Goal: Task Accomplishment & Management: Use online tool/utility

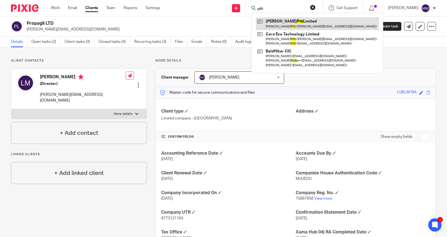
type input "pitt"
click at [305, 24] on link at bounding box center [317, 23] width 123 height 13
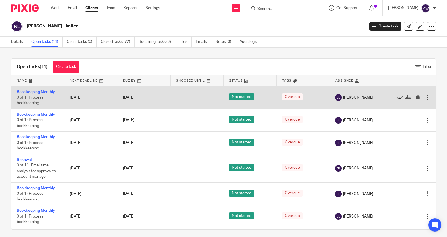
click at [397, 97] on icon at bounding box center [399, 97] width 5 height 5
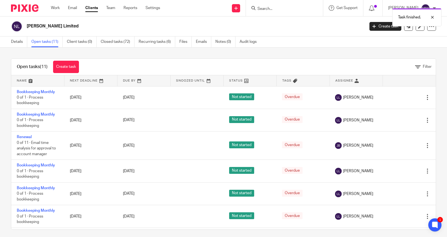
click at [397, 97] on icon at bounding box center [399, 97] width 5 height 5
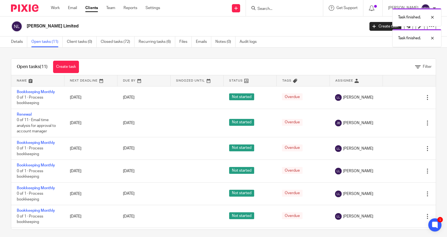
click at [397, 97] on icon at bounding box center [399, 97] width 5 height 5
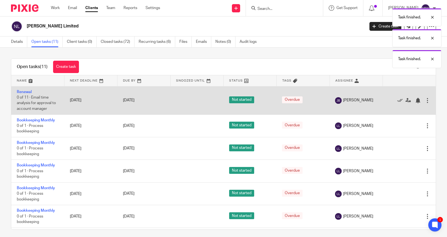
click at [388, 97] on div "Edit task Delete" at bounding box center [409, 100] width 42 height 14
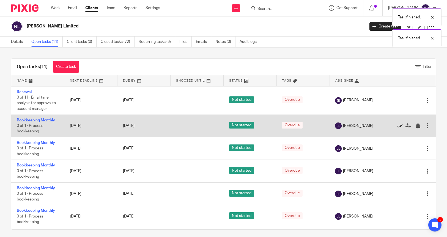
click at [397, 126] on icon at bounding box center [399, 125] width 5 height 5
click at [397, 125] on icon at bounding box center [399, 125] width 5 height 5
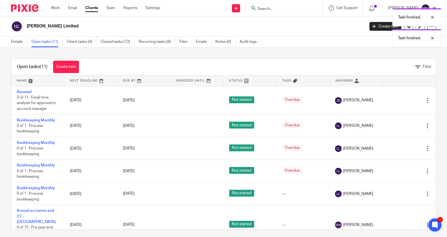
click at [397, 125] on icon at bounding box center [399, 125] width 5 height 5
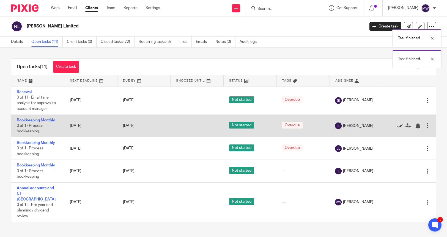
click at [397, 126] on icon at bounding box center [399, 125] width 5 height 5
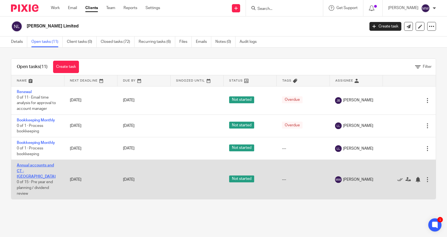
click at [45, 165] on link "Annual accounts and CT - [GEOGRAPHIC_DATA]" at bounding box center [36, 171] width 39 height 15
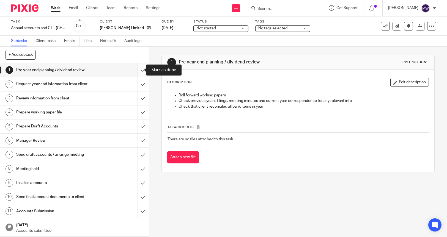
click at [136, 70] on input "submit" at bounding box center [74, 70] width 149 height 14
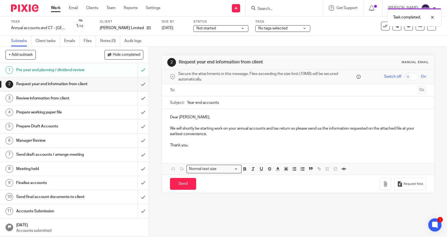
click at [263, 12] on div "Task completed." at bounding box center [333, 15] width 218 height 21
click at [271, 10] on div "Task completed." at bounding box center [333, 15] width 218 height 21
click at [271, 8] on div "Task completed." at bounding box center [333, 15] width 218 height 21
click at [284, 8] on div "Task completed." at bounding box center [333, 15] width 218 height 21
click at [287, 10] on div "Task completed." at bounding box center [333, 15] width 218 height 21
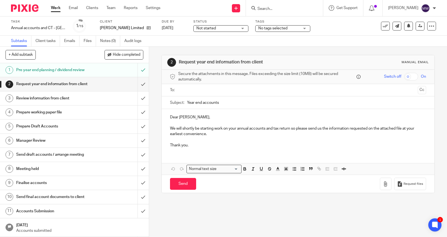
click at [271, 10] on div "Task completed." at bounding box center [333, 15] width 218 height 21
click at [271, 10] on input "Search" at bounding box center [281, 9] width 49 height 5
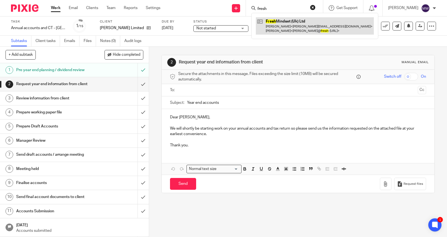
type input "fresh"
click at [278, 20] on link at bounding box center [315, 25] width 118 height 17
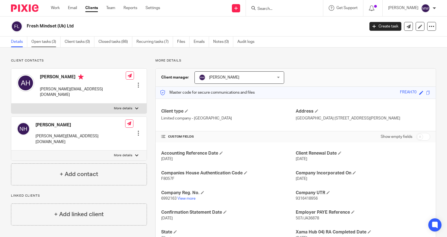
click at [48, 43] on link "Open tasks (3)" at bounding box center [45, 42] width 29 height 11
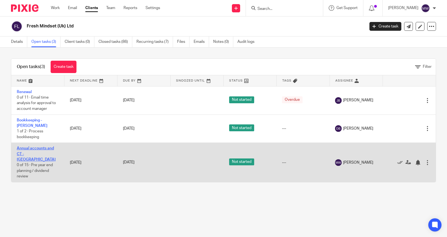
click at [46, 147] on link "Annual accounts and CT - [GEOGRAPHIC_DATA]" at bounding box center [36, 154] width 39 height 15
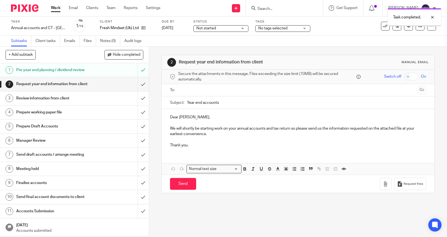
click at [138, 84] on input "submit" at bounding box center [74, 84] width 149 height 14
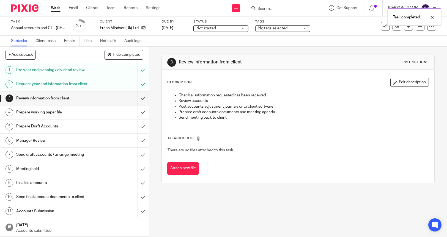
click at [282, 9] on div "Task completed." at bounding box center [333, 15] width 218 height 21
click at [279, 9] on div "Task completed." at bounding box center [333, 15] width 218 height 21
click at [279, 10] on div "Task completed." at bounding box center [333, 15] width 218 height 21
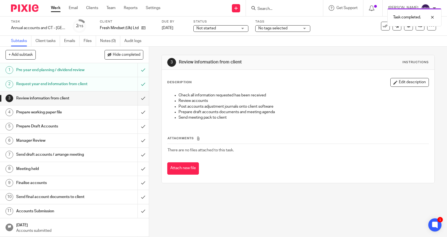
click at [270, 10] on div "Task completed." at bounding box center [333, 15] width 218 height 21
click at [270, 10] on input "Search" at bounding box center [281, 9] width 49 height 5
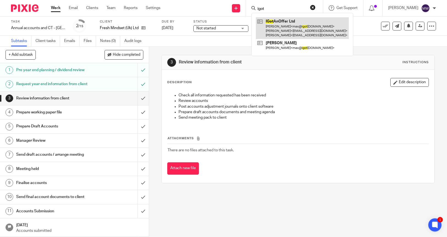
type input "igot"
click at [293, 24] on link at bounding box center [302, 28] width 93 height 22
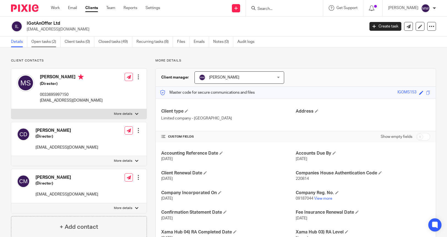
click at [43, 41] on link "Open tasks (2)" at bounding box center [45, 42] width 29 height 11
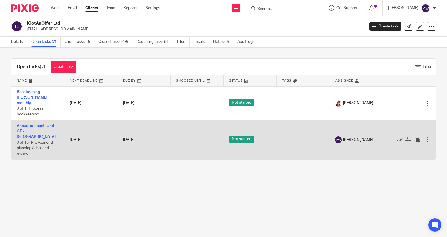
click at [33, 124] on link "Annual accounts and CT - [GEOGRAPHIC_DATA]" at bounding box center [36, 131] width 39 height 15
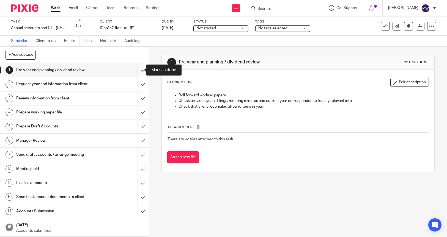
click at [139, 70] on input "submit" at bounding box center [74, 70] width 149 height 14
